Goal: Task Accomplishment & Management: Manage account settings

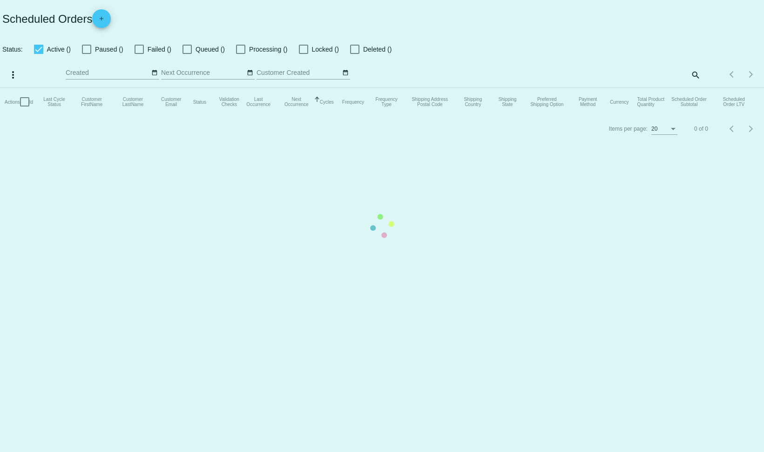
checkbox input "false"
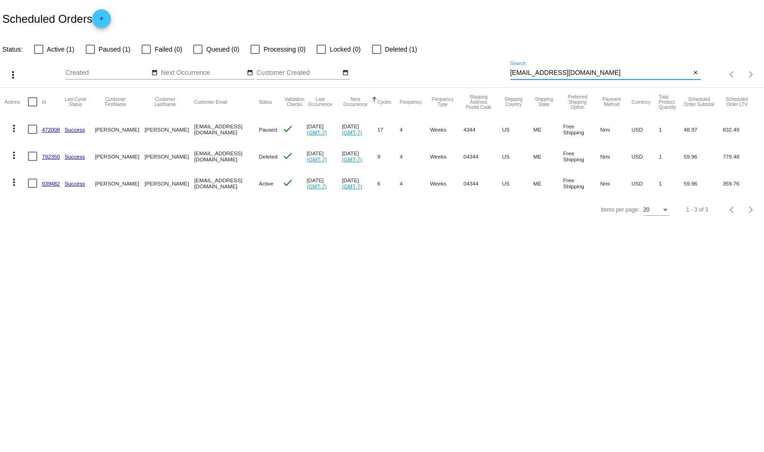
drag, startPoint x: 580, startPoint y: 73, endPoint x: 445, endPoint y: 67, distance: 135.6
click at [445, 67] on div "more_vert Oct Jan Feb Mar [DATE]" at bounding box center [382, 71] width 764 height 33
paste input "[PERSON_NAME][EMAIL_ADDRESS]"
type input "[PERSON_NAME][EMAIL_ADDRESS][DOMAIN_NAME]"
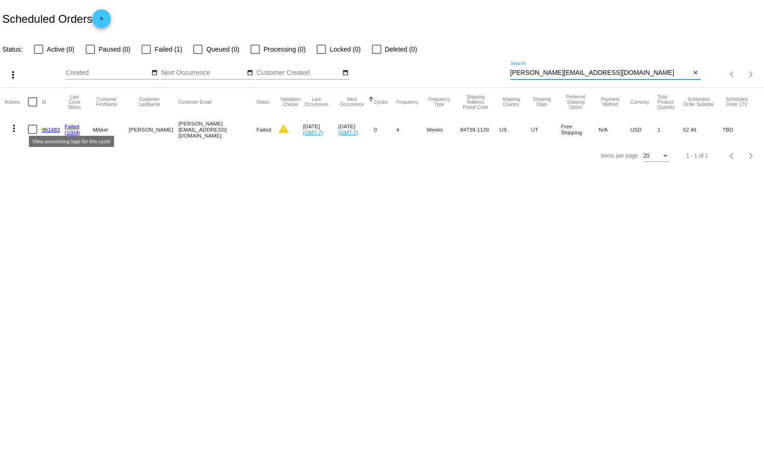
click at [69, 128] on link "Failed" at bounding box center [72, 126] width 15 height 6
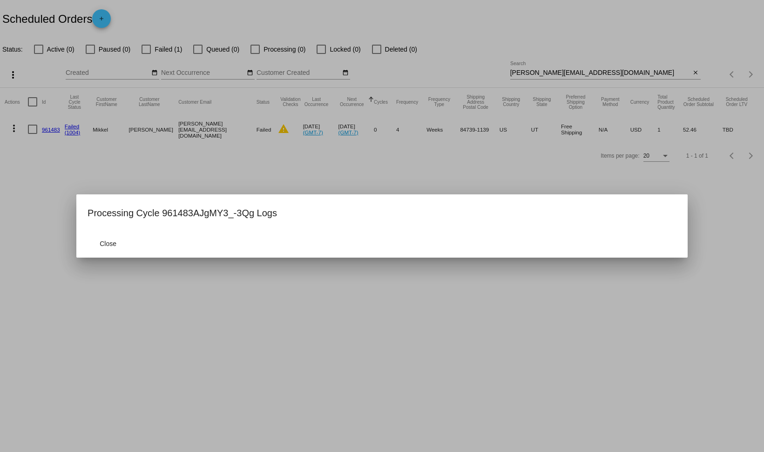
click at [88, 140] on div at bounding box center [382, 226] width 764 height 452
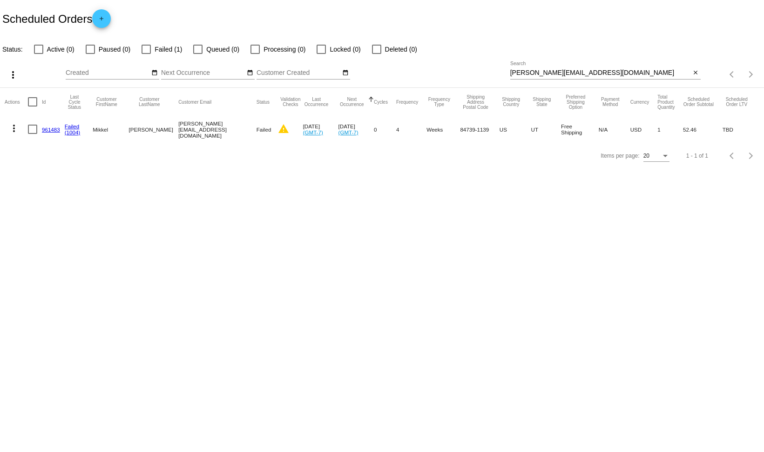
click at [53, 132] on link "961483" at bounding box center [51, 130] width 18 height 6
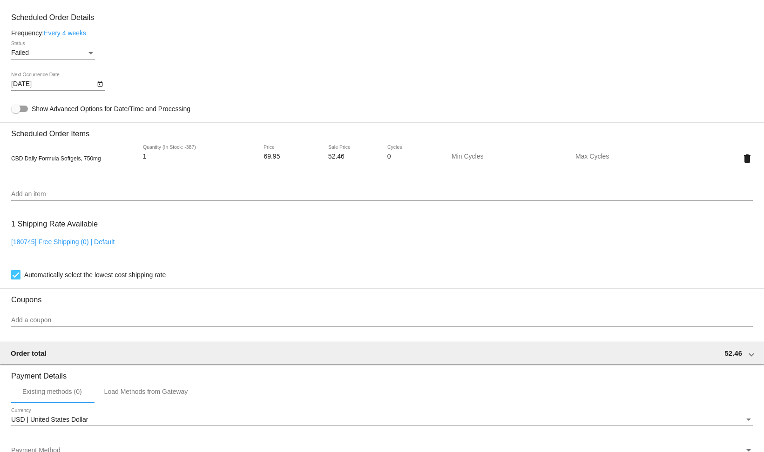
scroll to position [552, 0]
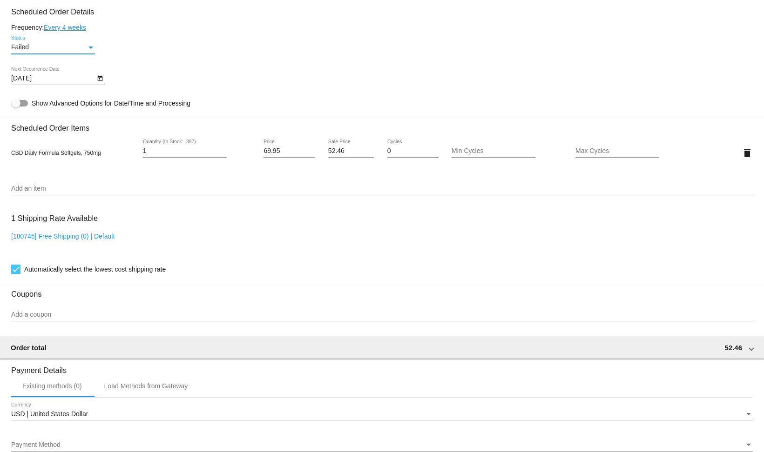
click at [94, 48] on div "Status" at bounding box center [91, 47] width 8 height 7
click at [54, 76] on span "Paused" at bounding box center [53, 77] width 84 height 20
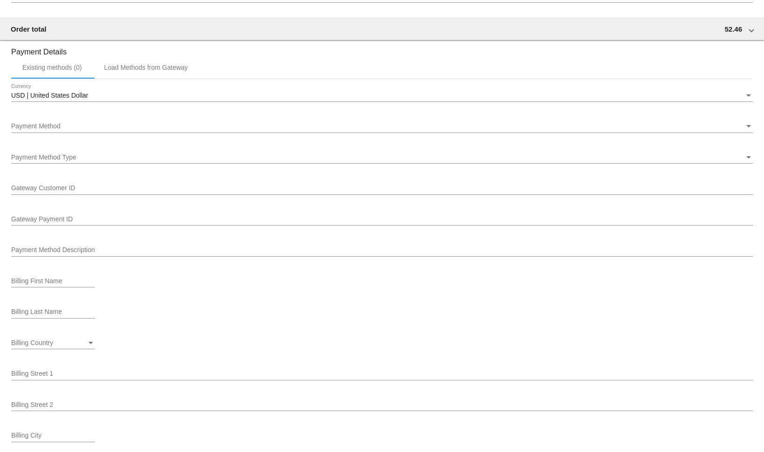
scroll to position [1078, 0]
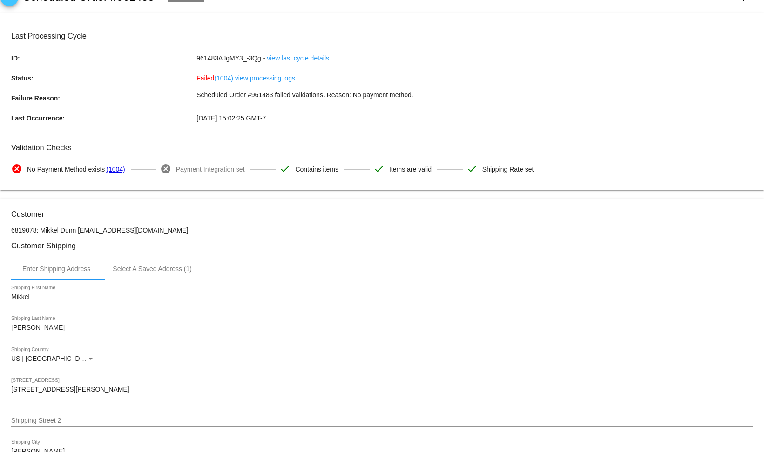
scroll to position [0, 0]
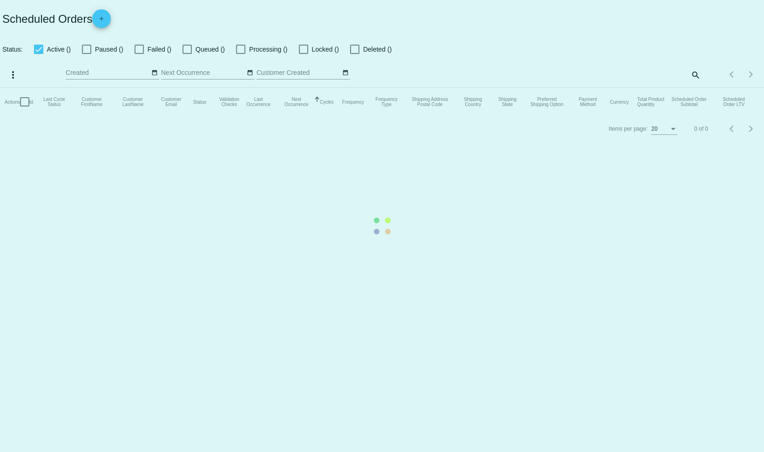
checkbox input "false"
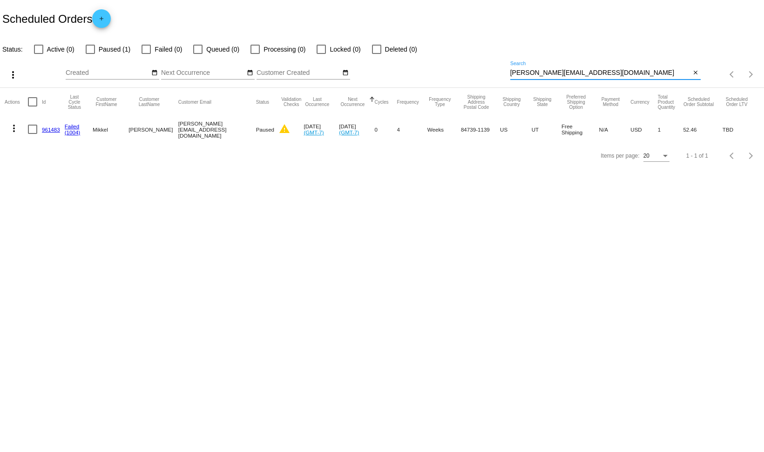
drag, startPoint x: 593, startPoint y: 75, endPoint x: 440, endPoint y: 56, distance: 154.3
click at [440, 56] on div "more_vert Oct Jan Feb Mar [DATE]" at bounding box center [382, 71] width 764 height 33
paste input "[DOMAIN_NAME]"
type input "[DOMAIN_NAME][EMAIL_ADDRESS][DOMAIN_NAME]"
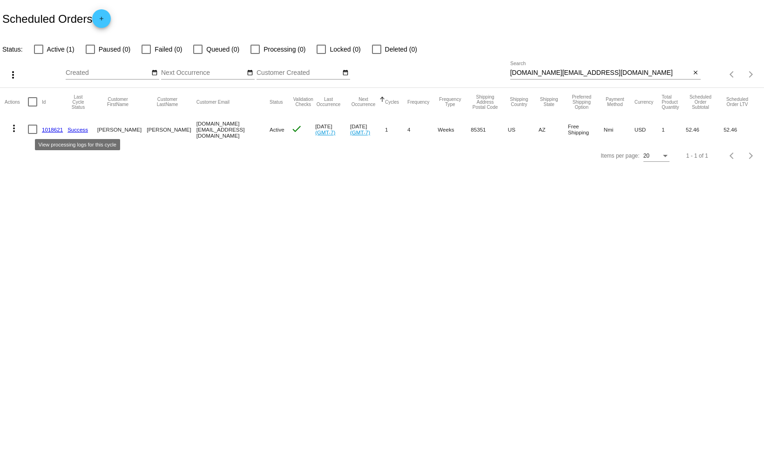
click at [83, 129] on link "Success" at bounding box center [77, 130] width 20 height 6
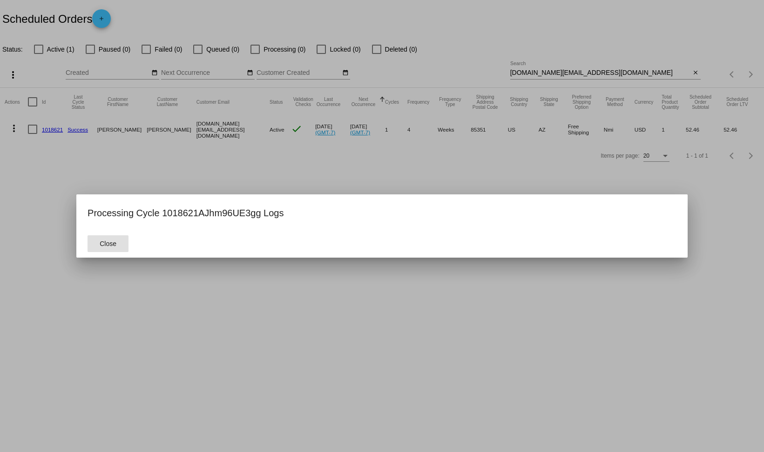
click at [87, 148] on div at bounding box center [382, 226] width 764 height 452
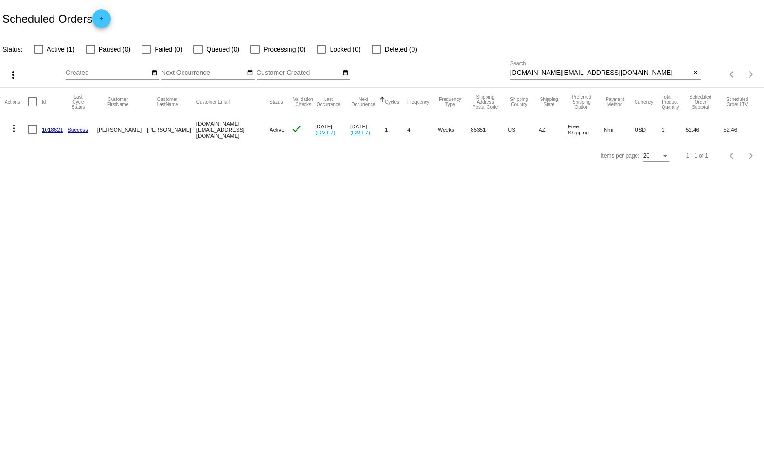
click at [58, 130] on link "1018621" at bounding box center [52, 130] width 21 height 6
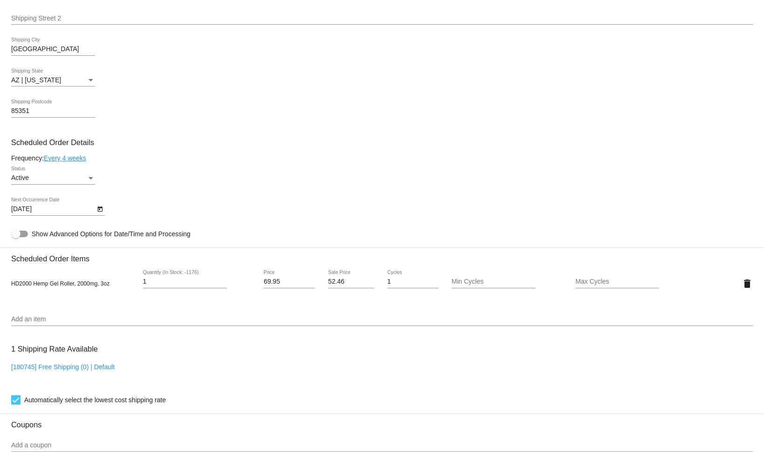
scroll to position [401, 0]
click at [94, 185] on div "Active Status" at bounding box center [53, 176] width 84 height 18
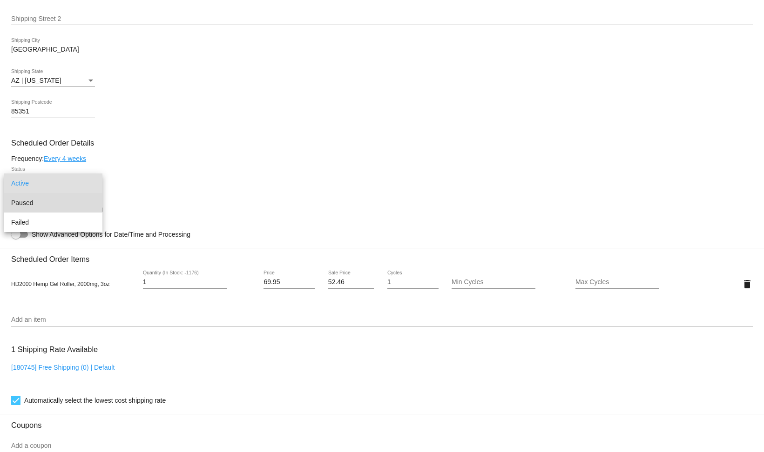
click at [71, 200] on span "Paused" at bounding box center [53, 203] width 84 height 20
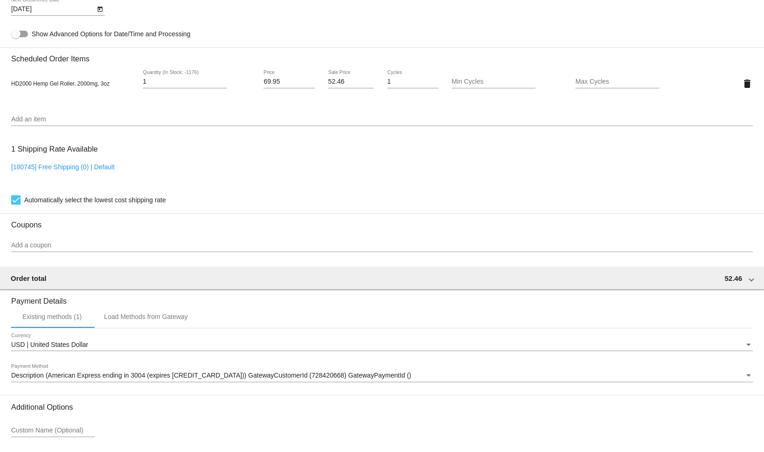
scroll to position [683, 0]
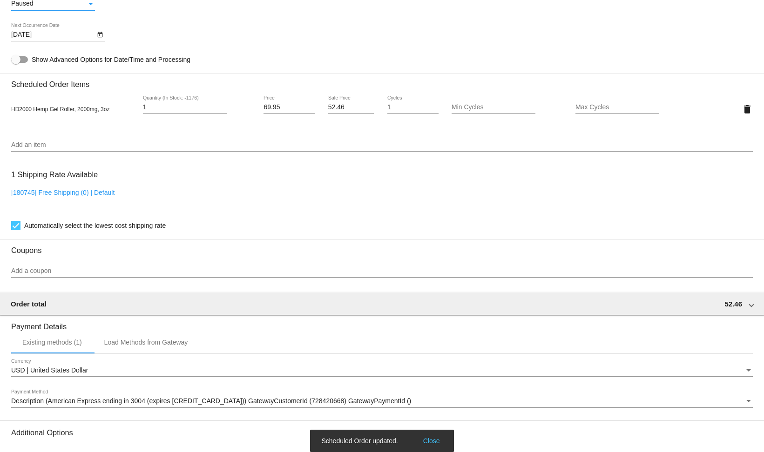
scroll to position [571, 0]
